Goal: Transaction & Acquisition: Purchase product/service

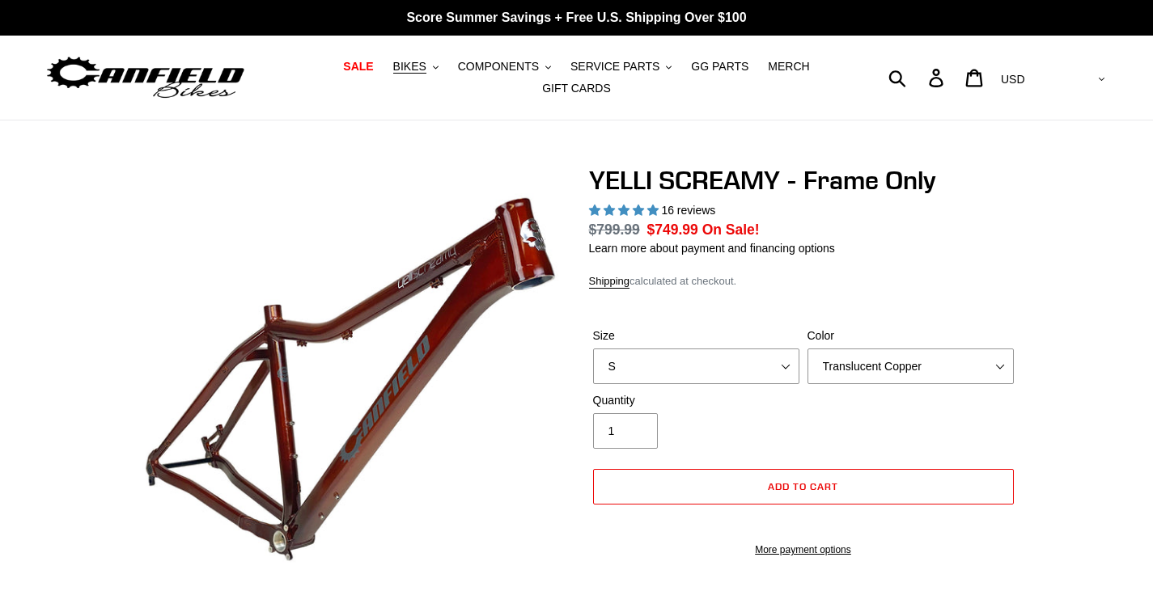
select select "highest-rating"
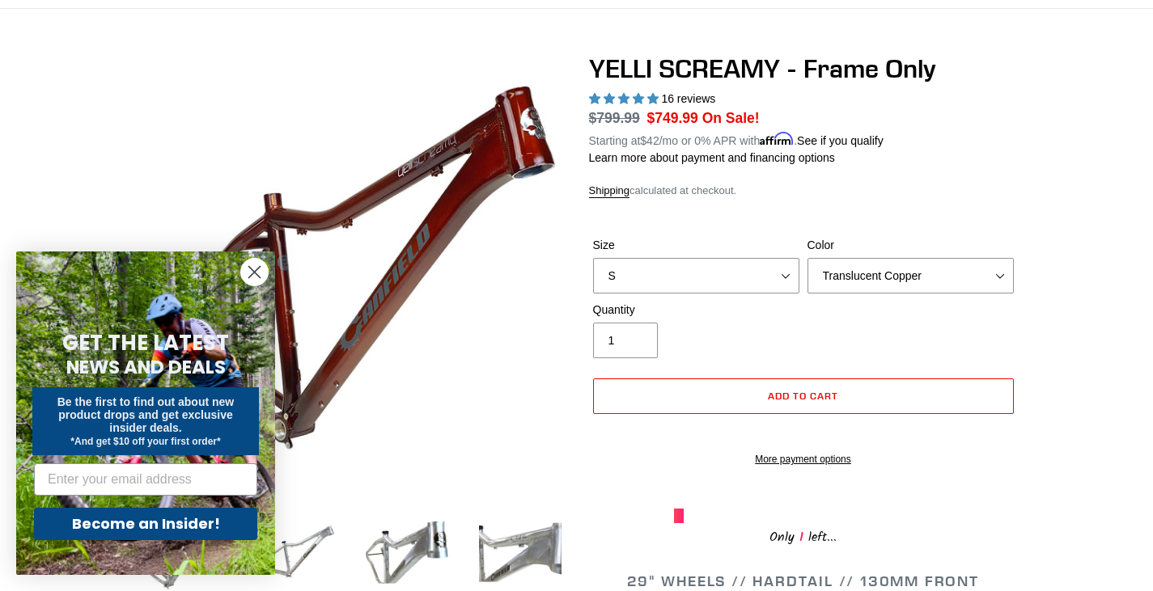
scroll to position [112, 0]
click at [256, 269] on circle "Close dialog" at bounding box center [254, 272] width 27 height 27
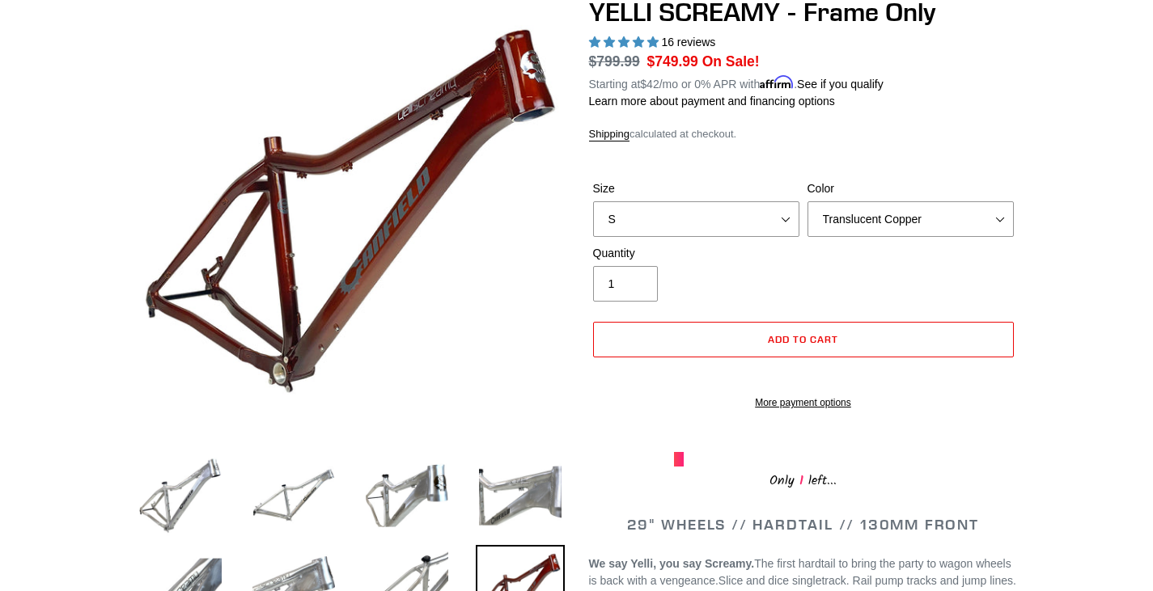
scroll to position [166, 0]
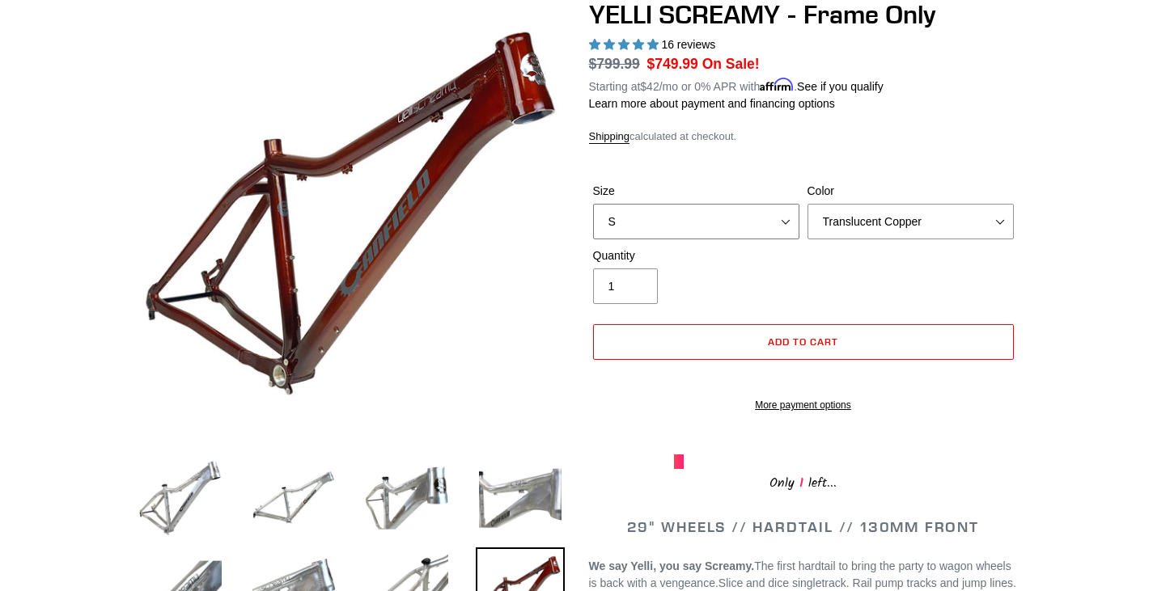
click at [748, 214] on select "S M L XL" at bounding box center [696, 222] width 206 height 36
select select "M"
click at [593, 204] on select "S M L XL" at bounding box center [696, 222] width 206 height 36
click at [880, 218] on select "Translucent Copper Purple Haze Raw" at bounding box center [910, 222] width 206 height 36
click at [807, 204] on select "Translucent Copper Purple Haze Raw" at bounding box center [910, 222] width 206 height 36
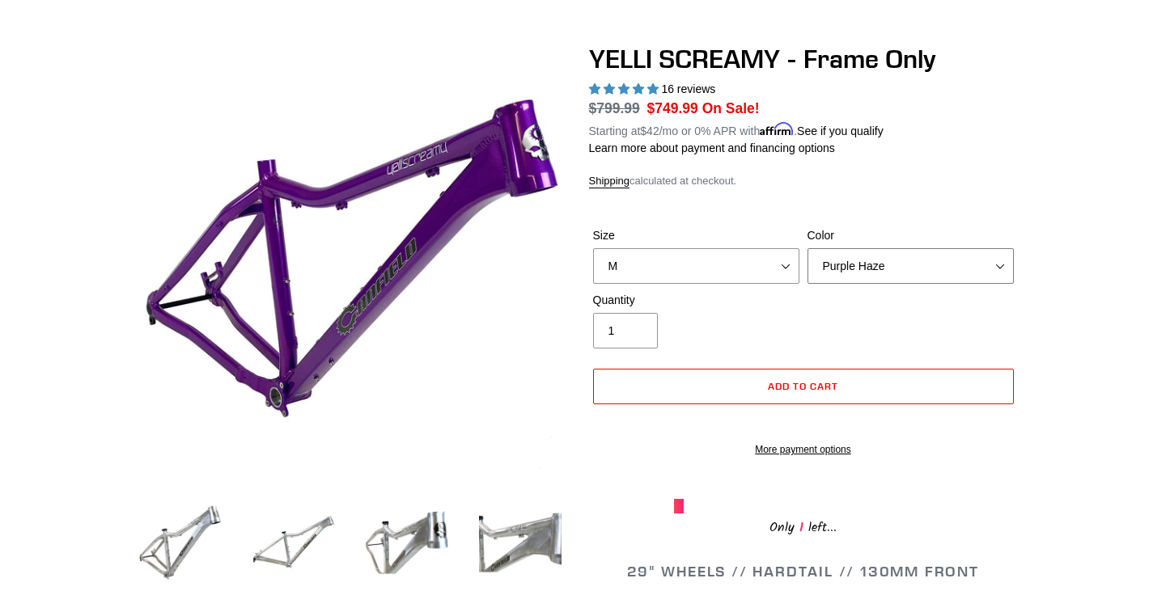
scroll to position [118, 0]
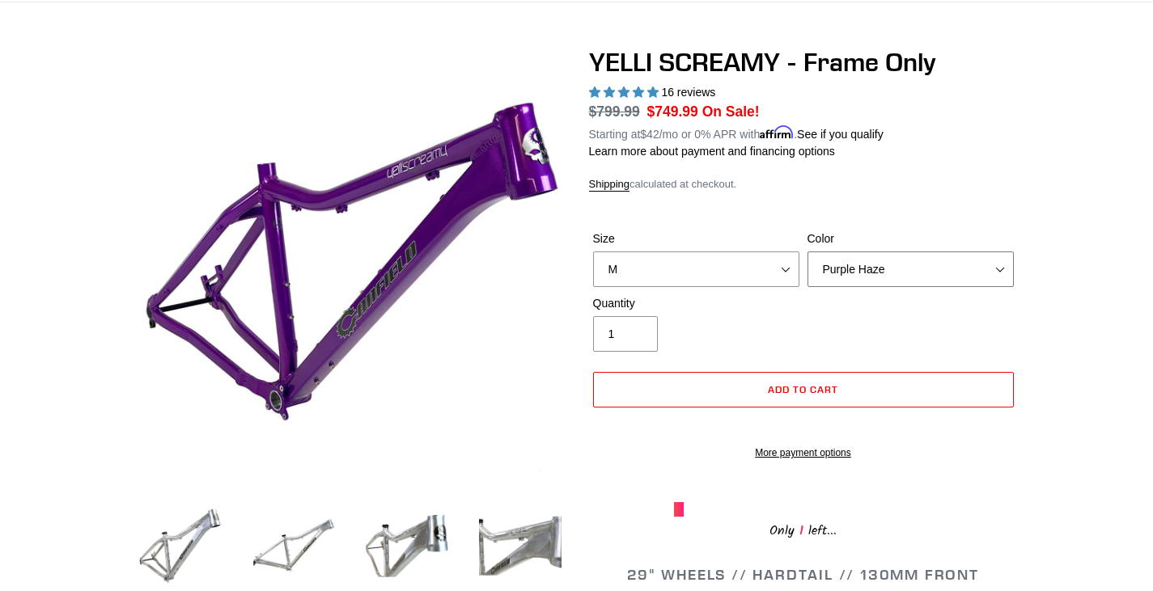
click at [906, 256] on select "Translucent Copper Purple Haze Raw" at bounding box center [910, 270] width 206 height 36
select select "Translucent Copper"
click at [807, 252] on select "Translucent Copper Purple Haze Raw" at bounding box center [910, 270] width 206 height 36
